Goal: Task Accomplishment & Management: Use online tool/utility

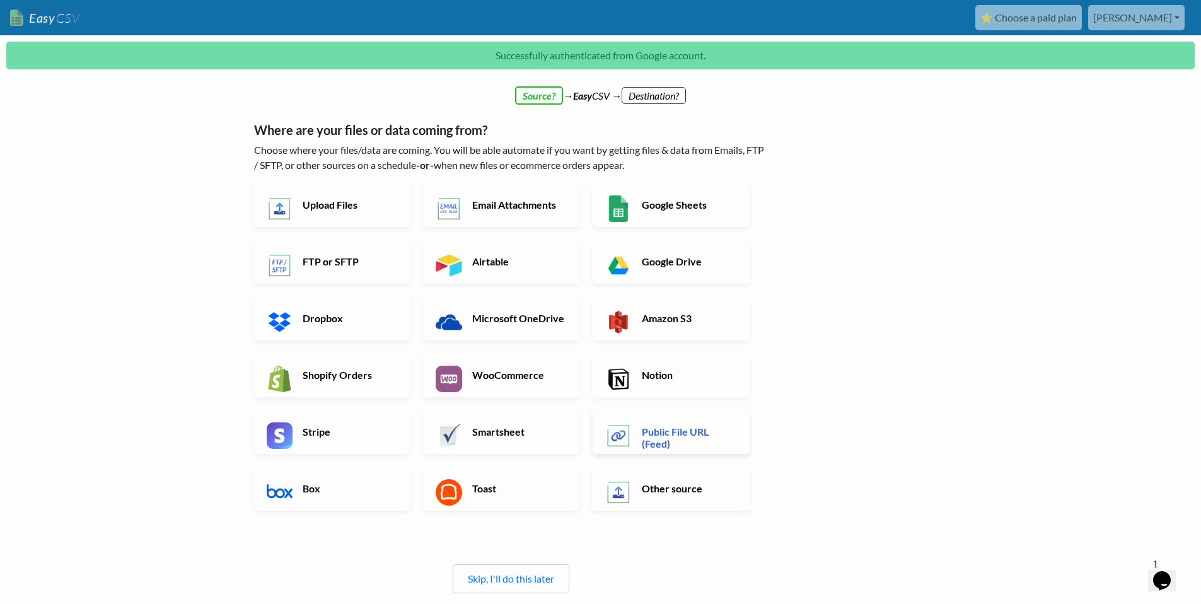
click at [686, 428] on h6 "Public File URL (Feed)" at bounding box center [688, 437] width 99 height 24
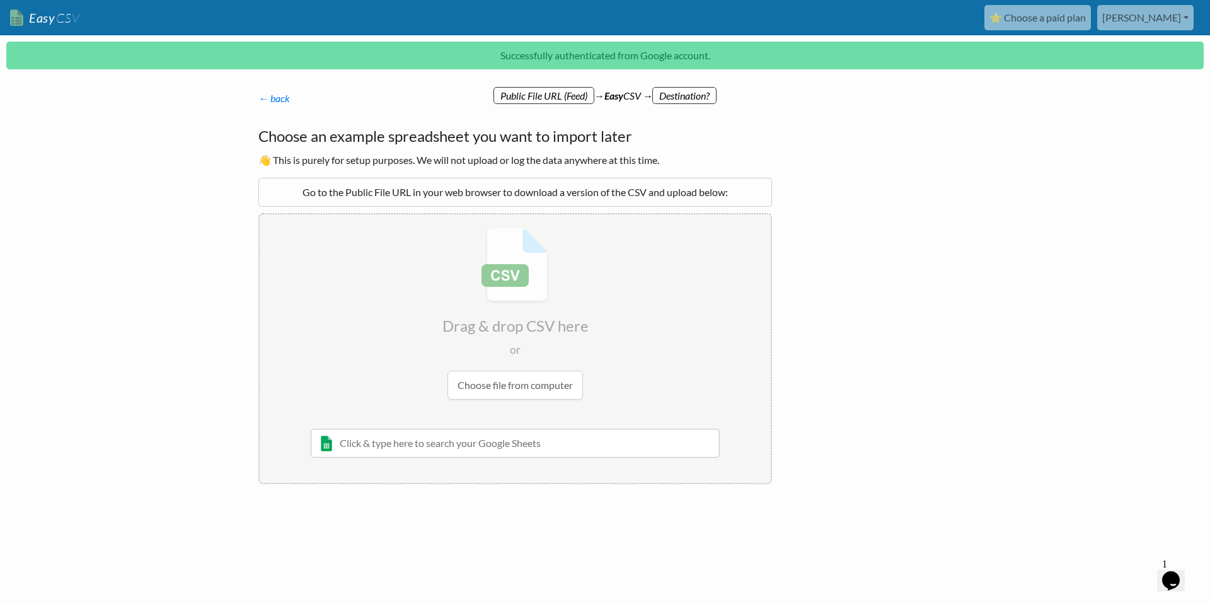
click at [572, 436] on input "text" at bounding box center [515, 443] width 409 height 29
click at [540, 95] on p "← back Thanks for signing up! Set up your Import Flow and Upload Page in 1 minu…" at bounding box center [515, 98] width 514 height 15
click at [277, 95] on link "← back" at bounding box center [274, 98] width 32 height 12
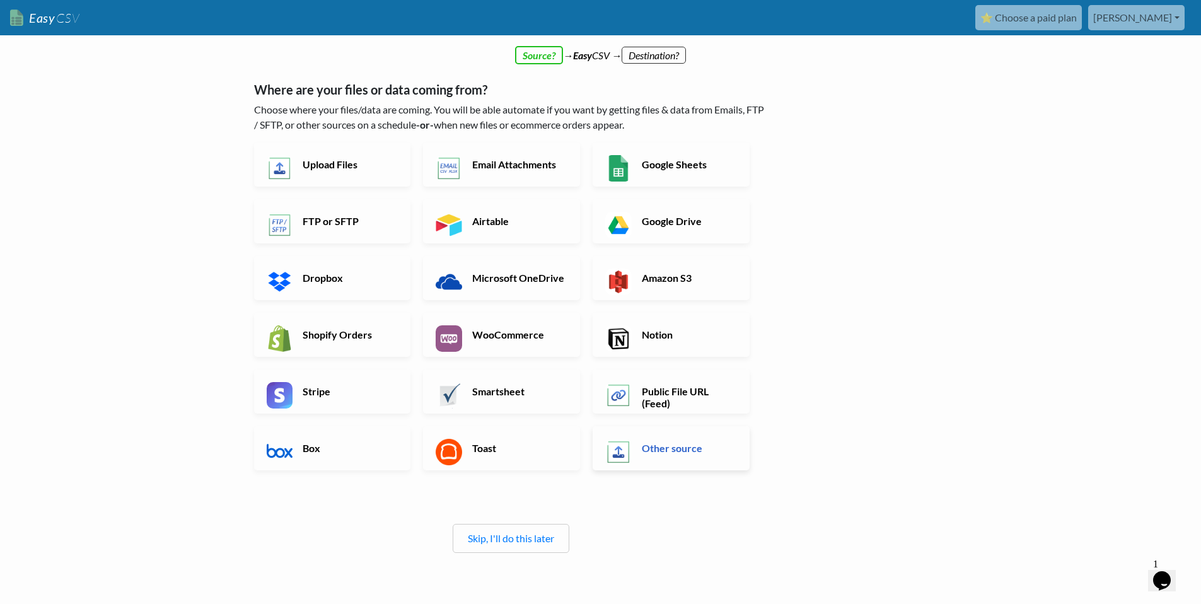
click at [668, 442] on h6 "Other source" at bounding box center [688, 448] width 99 height 12
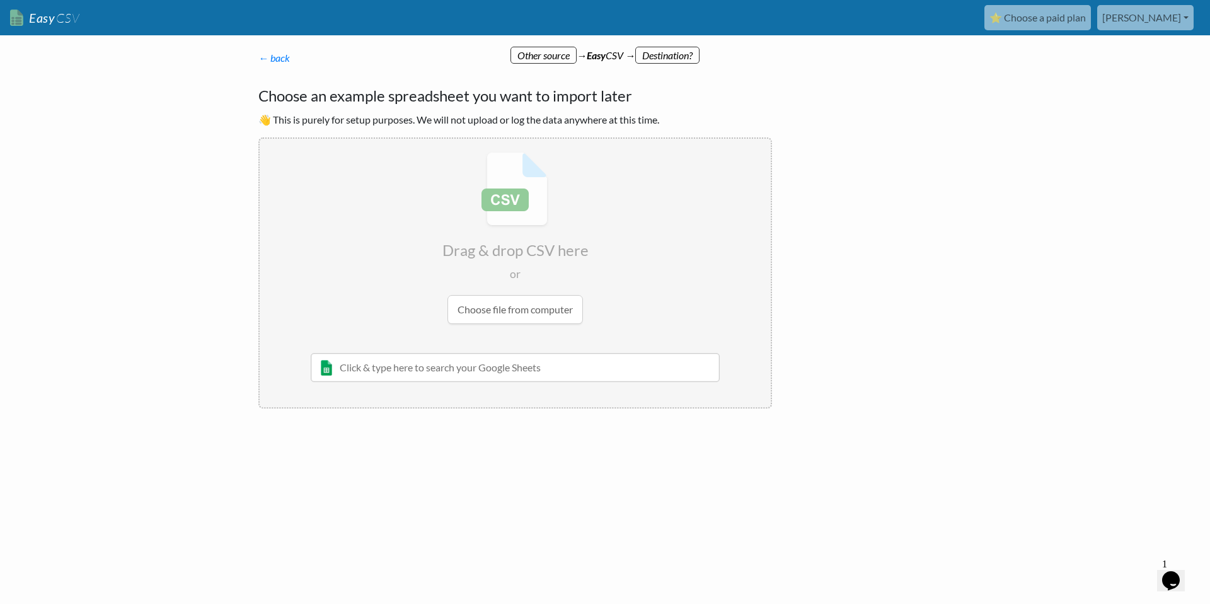
click at [615, 376] on input "text" at bounding box center [515, 367] width 409 height 29
paste input "https://api.tcg.land/bulkdata/v1/mtg_google_merchants-latest.tsv"
type input "https://api.tcg.land/bulkdata/v1/mtg_google_merchants-latest.tsv"
click at [870, 311] on div "← back Thanks for signing up! Set up your Import Flow and Upload Page in 1 minu…" at bounding box center [605, 276] width 719 height 427
click at [658, 362] on input "https://api.tcg.land/bulkdata/v1/mtg_google_merchants-latest.tsv" at bounding box center [515, 367] width 409 height 29
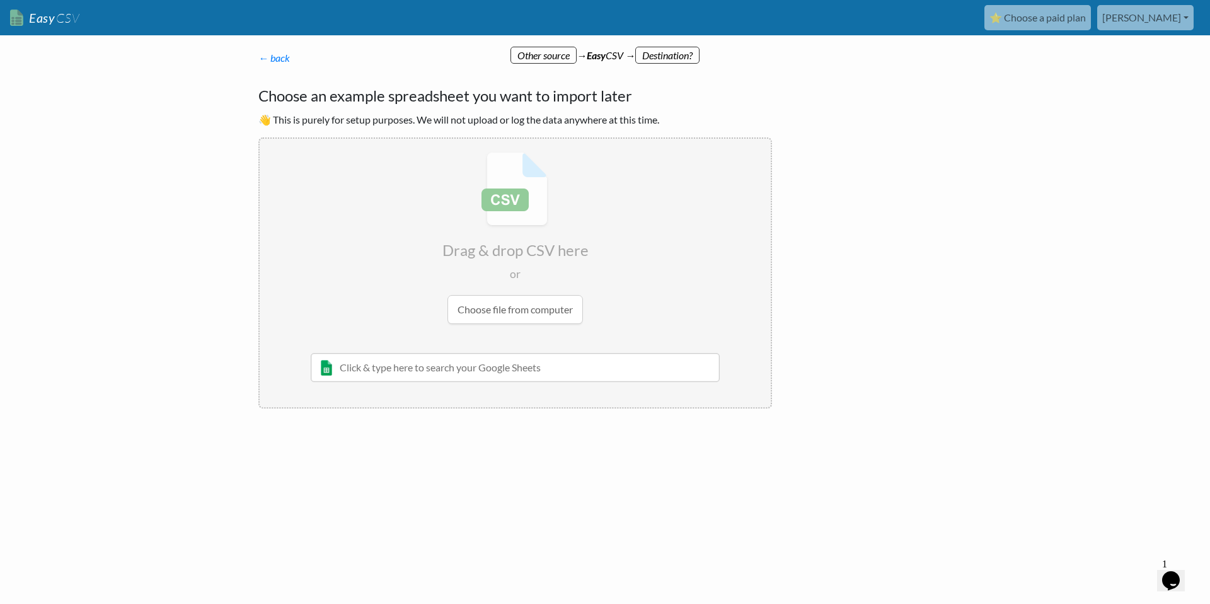
paste input "https://api.tcg.land/bulkdata/v1/mtg_prices-latest.csv"
type input "https://api.tcg.land/bulkdata/v1/mtg_prices-latest.csv"
click at [634, 301] on input "file" at bounding box center [515, 238] width 511 height 199
click at [279, 56] on link "← back" at bounding box center [274, 58] width 32 height 12
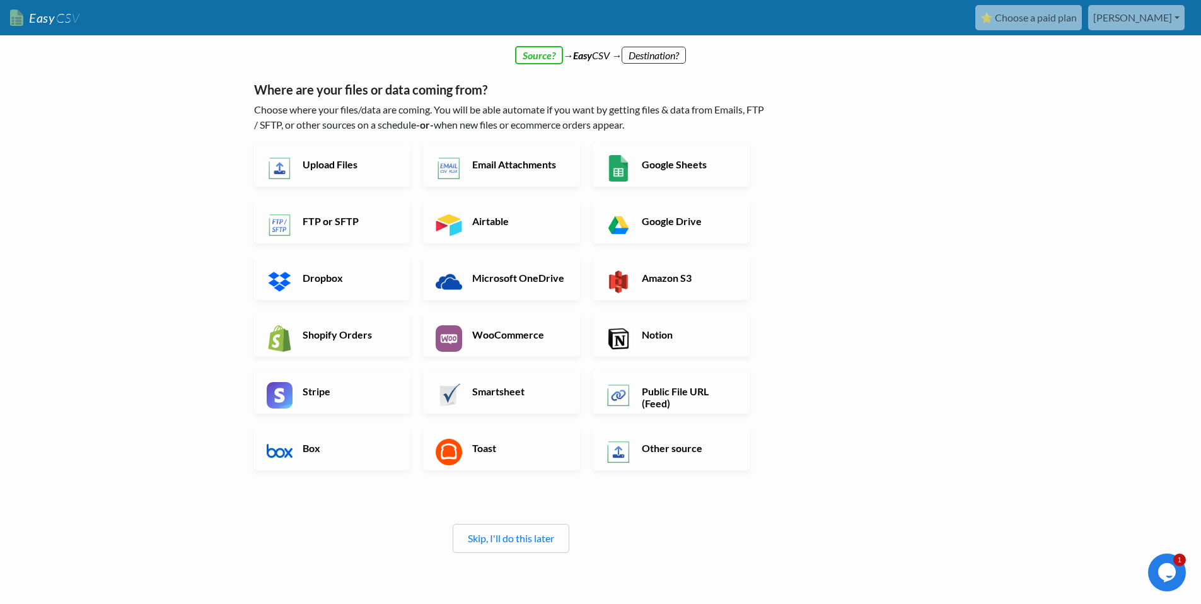
click at [38, 17] on link "Easy CSV" at bounding box center [44, 18] width 69 height 26
